Goal: Book appointment/travel/reservation

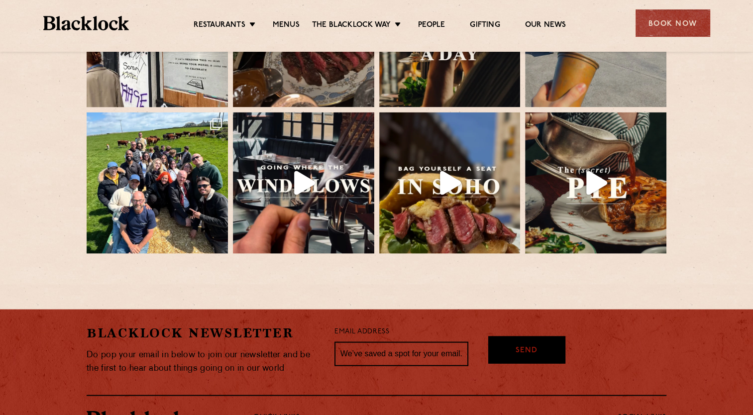
scroll to position [2119, 0]
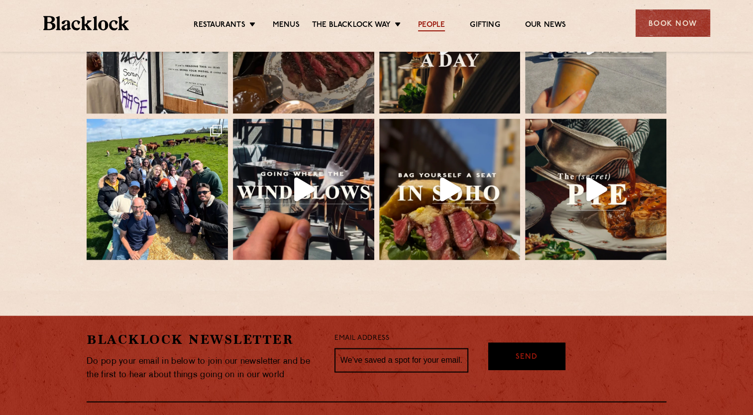
click at [439, 27] on link "People" at bounding box center [431, 25] width 27 height 11
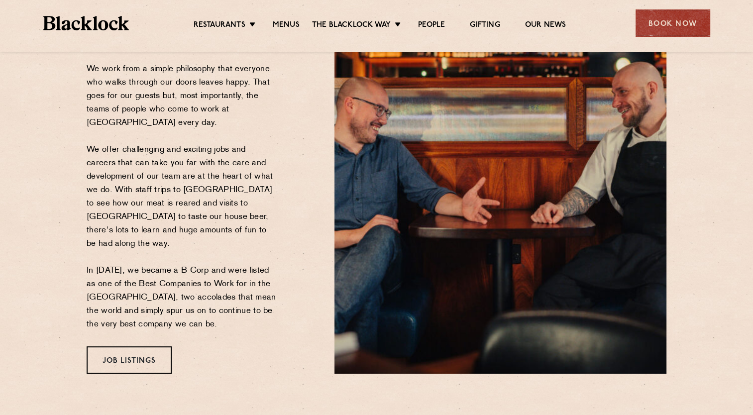
scroll to position [149, 0]
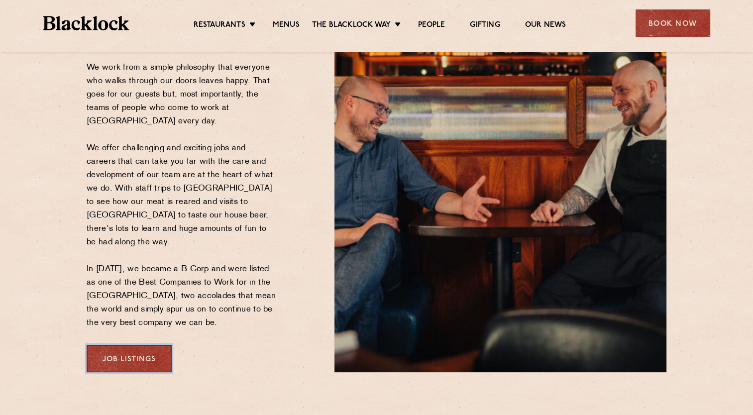
click at [114, 351] on link "Job Listings" at bounding box center [129, 358] width 85 height 27
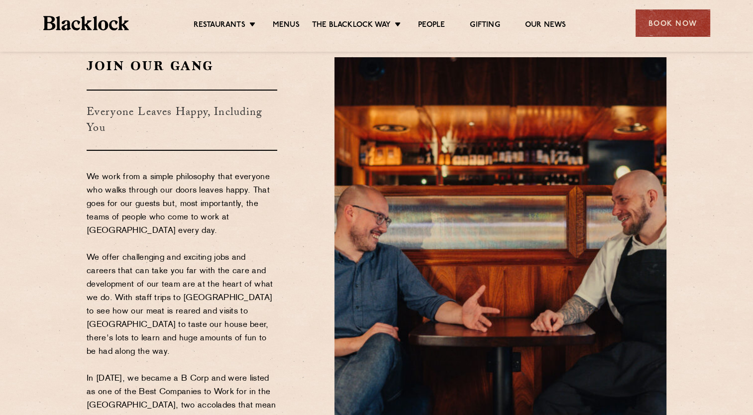
scroll to position [0, 0]
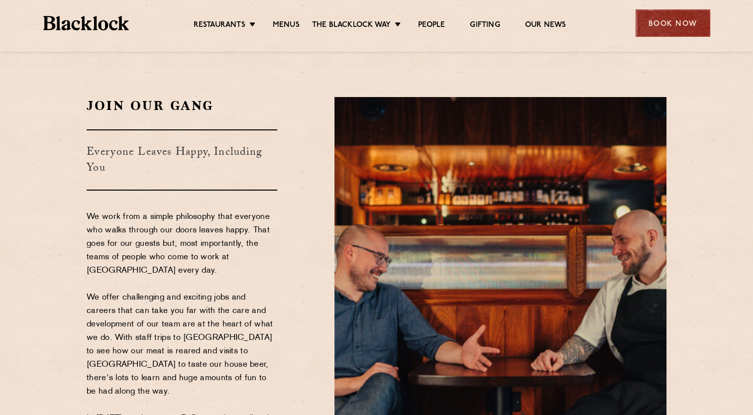
click at [671, 24] on div "Book Now" at bounding box center [673, 22] width 75 height 27
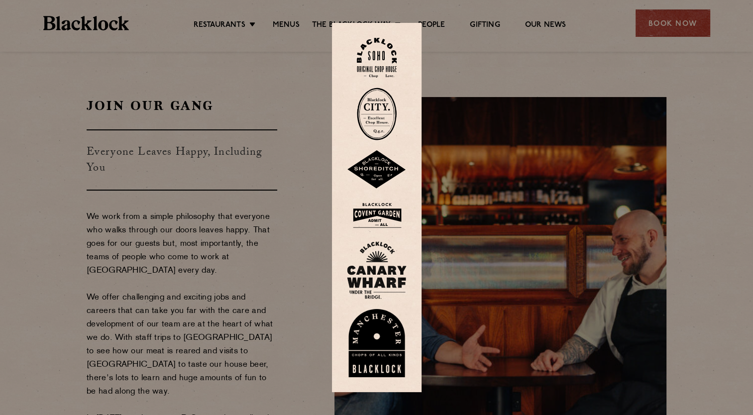
click at [388, 266] on img at bounding box center [377, 270] width 60 height 58
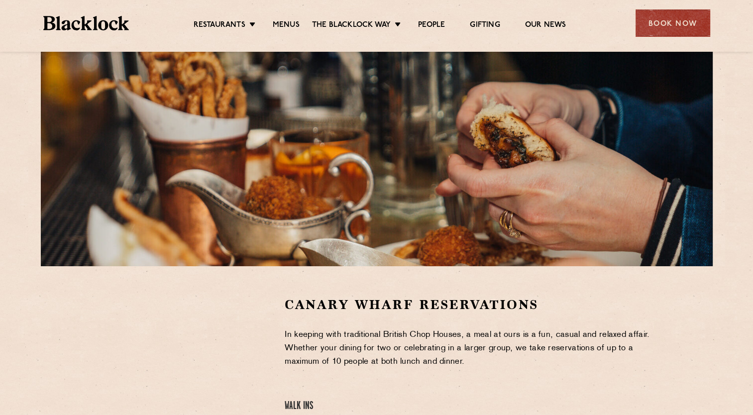
scroll to position [291, 0]
